Goal: Task Accomplishment & Management: Manage account settings

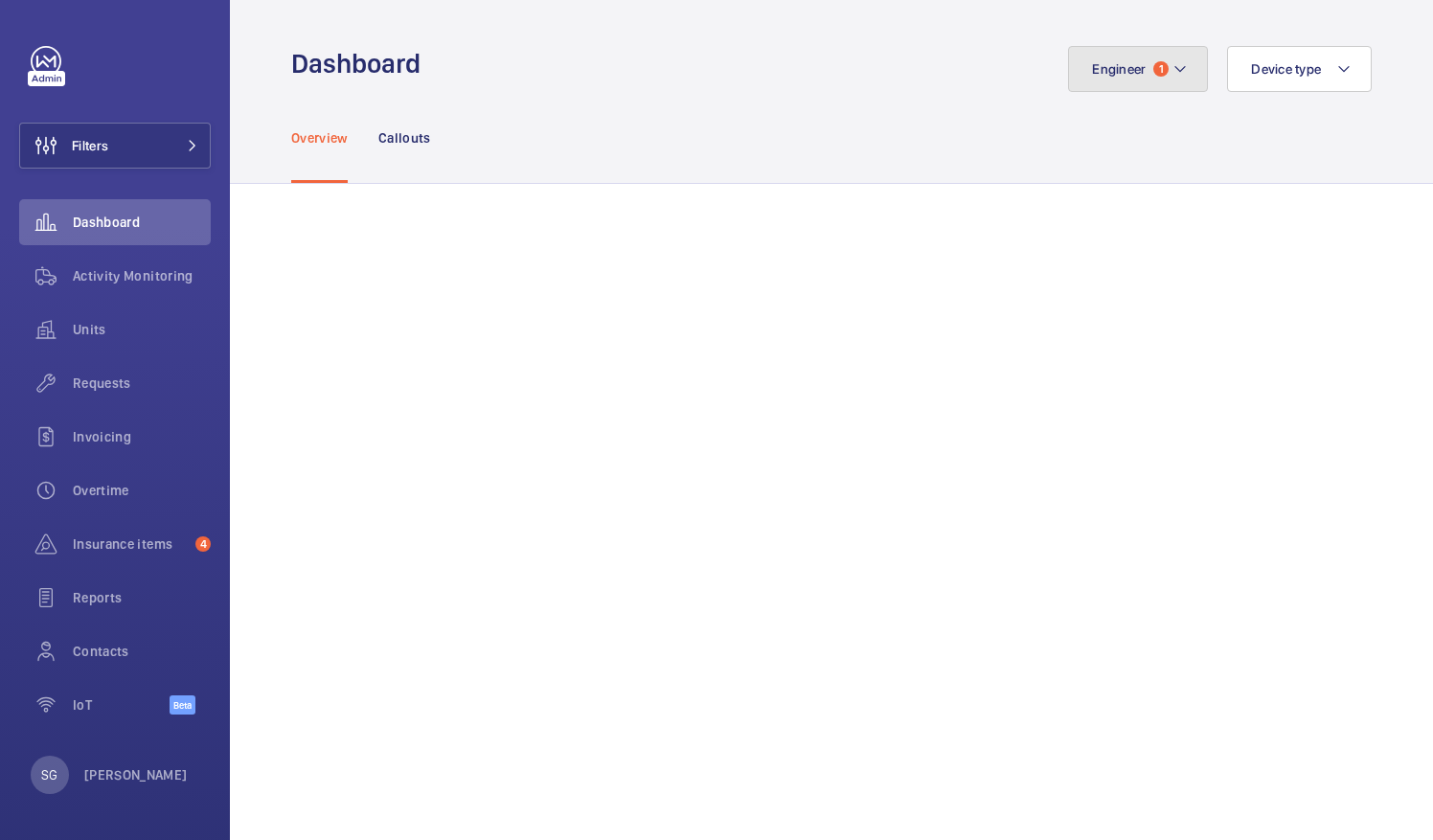
click at [1173, 58] on mat-icon at bounding box center [1181, 69] width 15 height 23
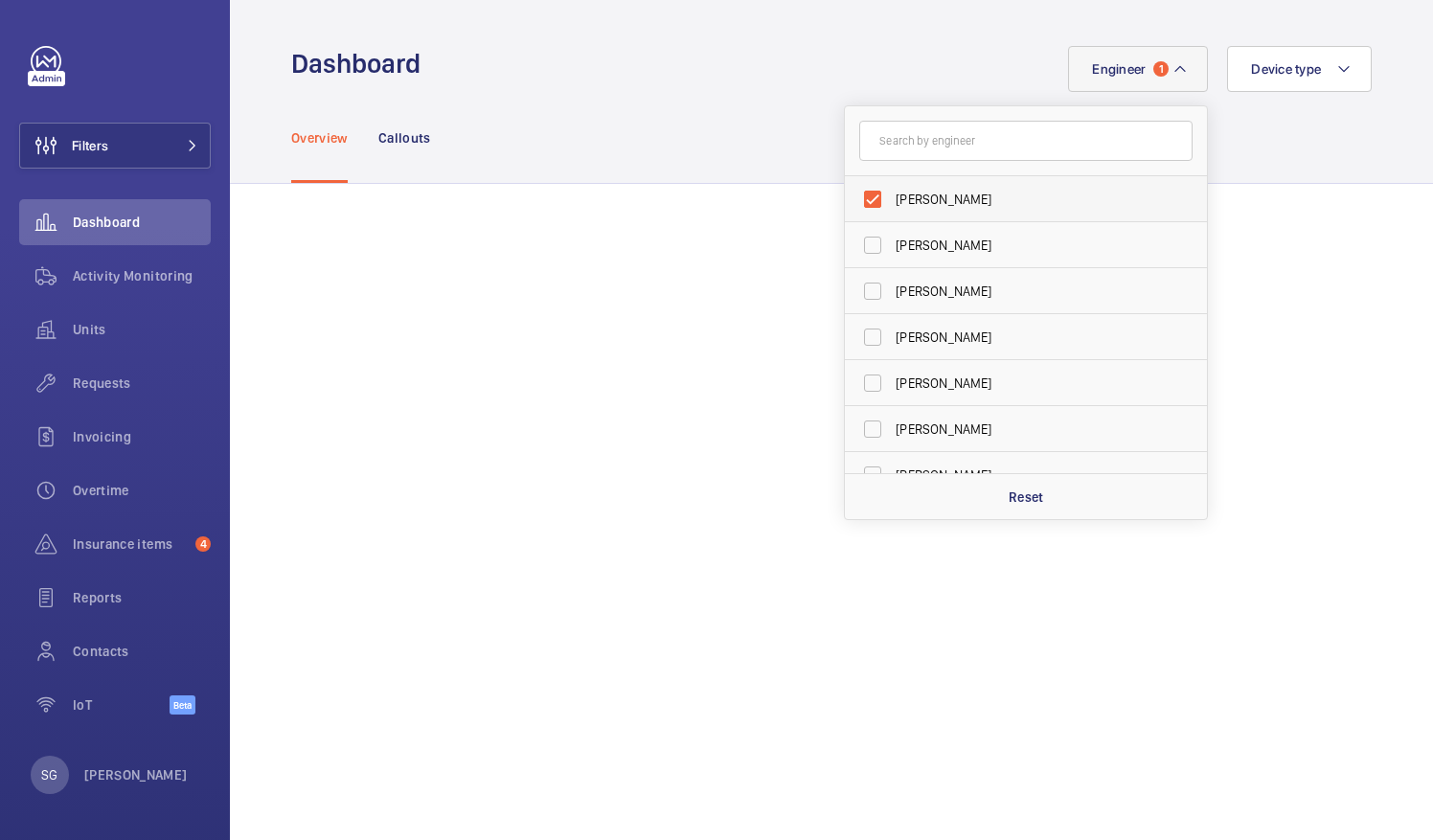
click at [861, 190] on label "[PERSON_NAME]" at bounding box center [1012, 199] width 333 height 46
click at [861, 190] on input "[PERSON_NAME]" at bounding box center [873, 199] width 39 height 39
checkbox input "false"
click at [907, 138] on input "text" at bounding box center [1026, 141] width 333 height 40
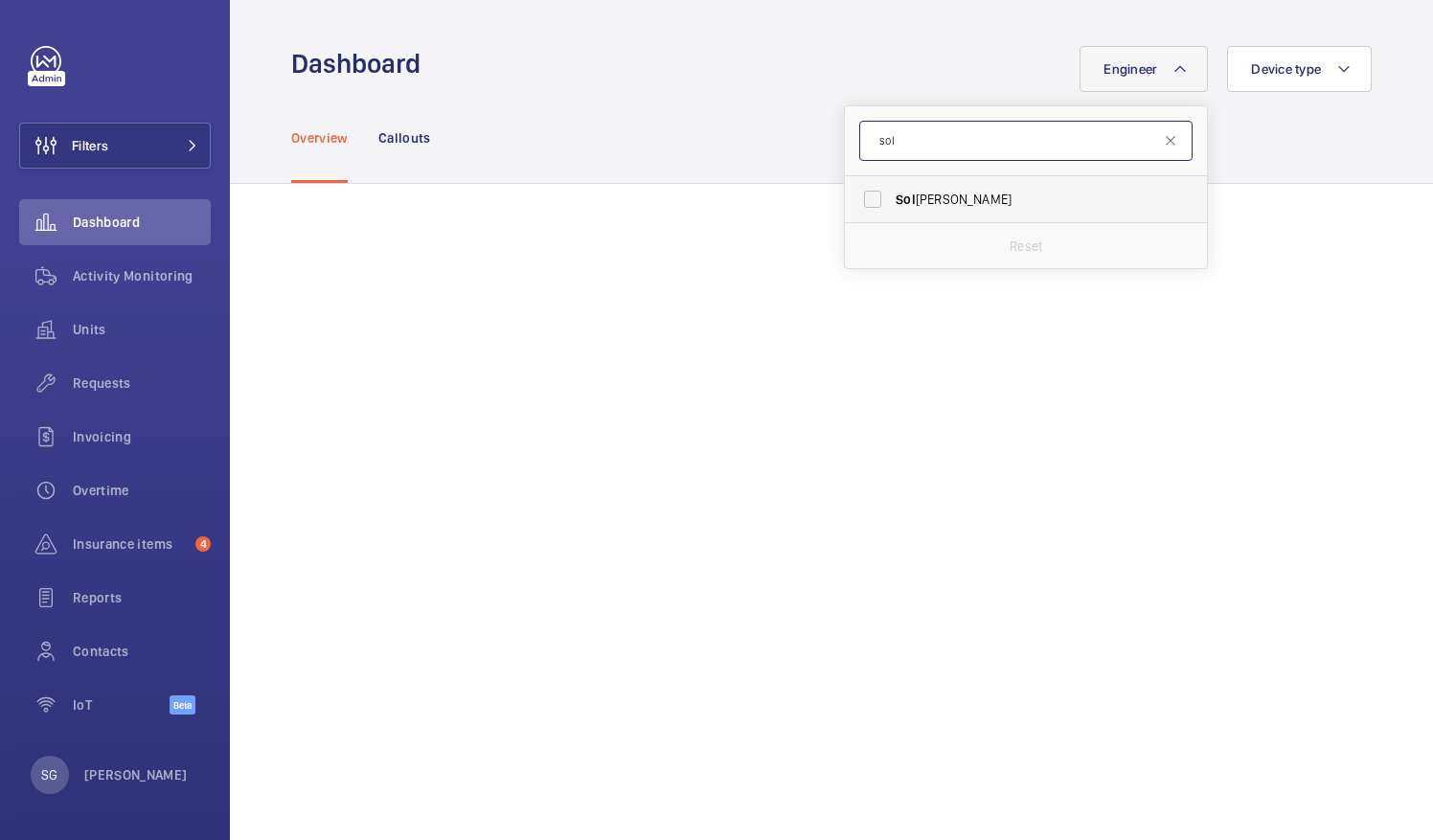
type input "sol"
click at [865, 201] on label "Sol [PERSON_NAME]" at bounding box center [1012, 199] width 333 height 46
click at [865, 201] on input "Sol [PERSON_NAME]" at bounding box center [873, 199] width 39 height 39
checkbox input "true"
click at [1163, 136] on mat-icon at bounding box center [1171, 141] width 15 height 15
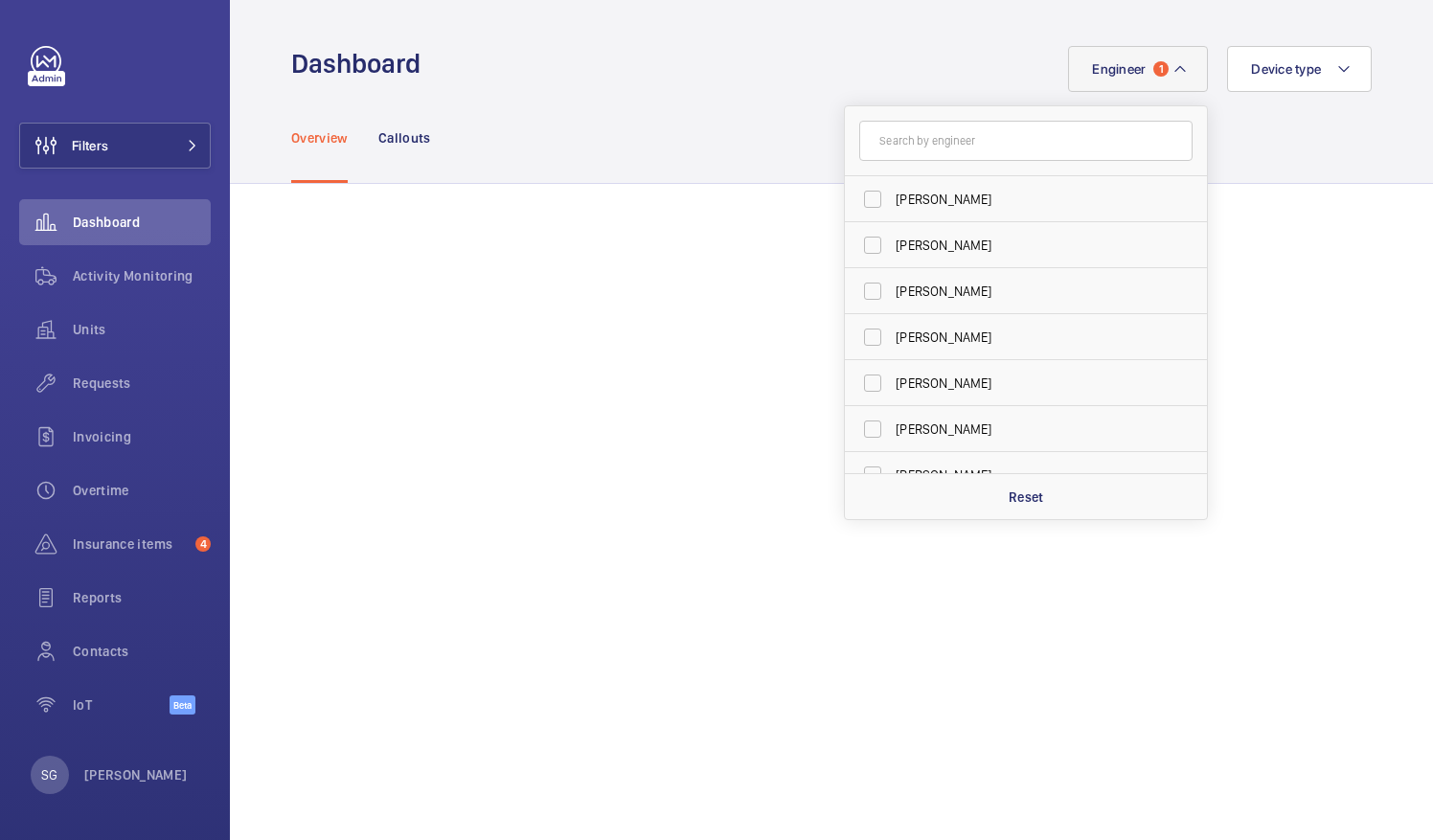
click at [1173, 72] on mat-icon at bounding box center [1181, 69] width 15 height 23
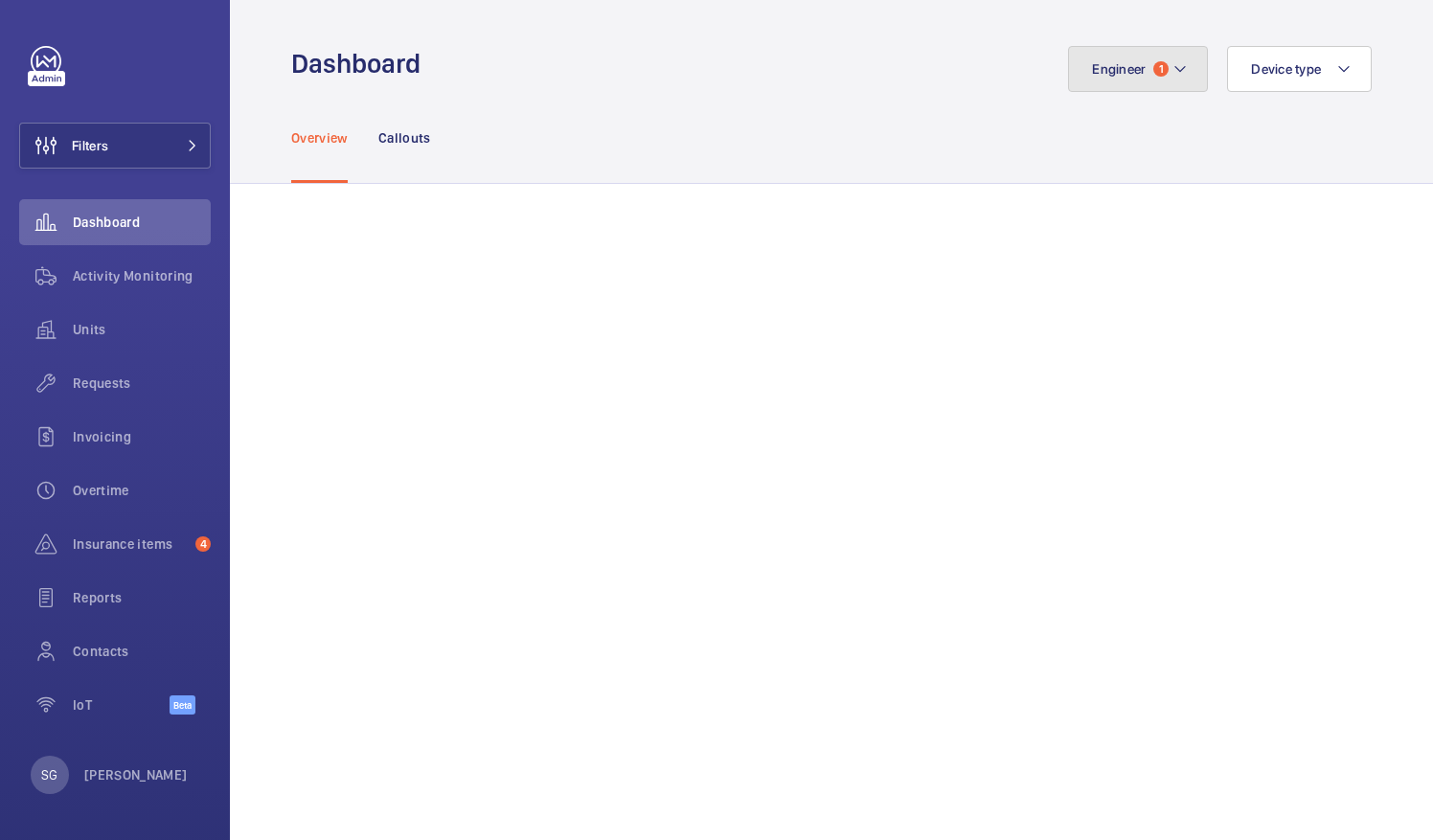
click at [1173, 72] on mat-icon at bounding box center [1181, 69] width 15 height 23
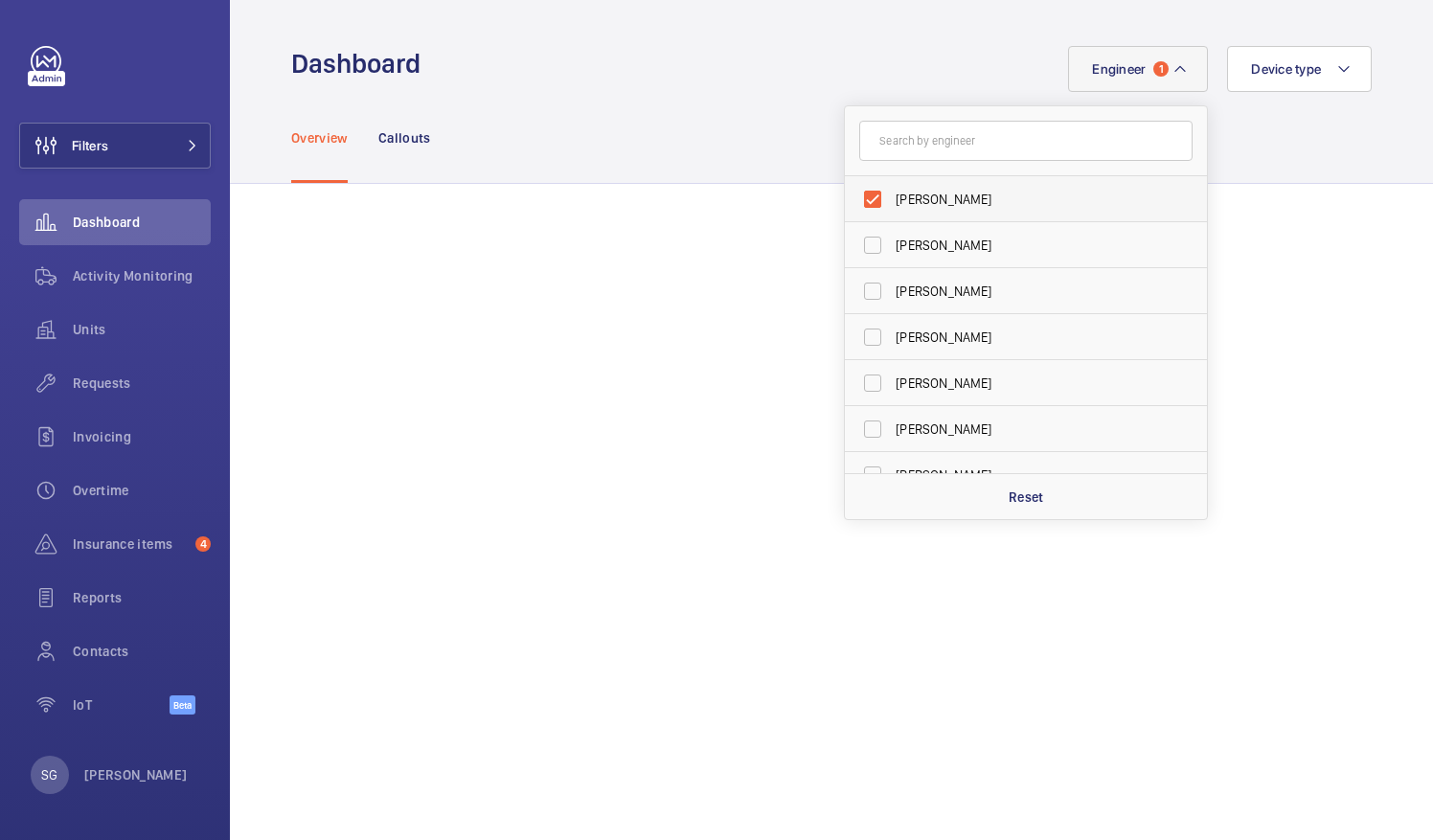
click at [850, 199] on label "[PERSON_NAME]" at bounding box center [1012, 199] width 333 height 46
click at [854, 199] on input "[PERSON_NAME]" at bounding box center [873, 199] width 39 height 39
checkbox input "false"
